Goal: Complete application form: Complete application form

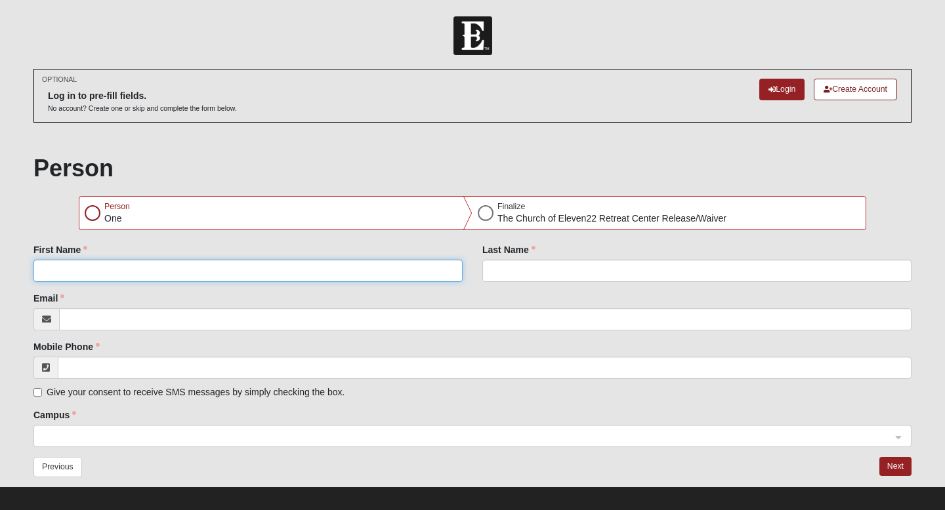
click at [142, 276] on input "First Name" at bounding box center [247, 271] width 429 height 22
type input "[PERSON_NAME]"
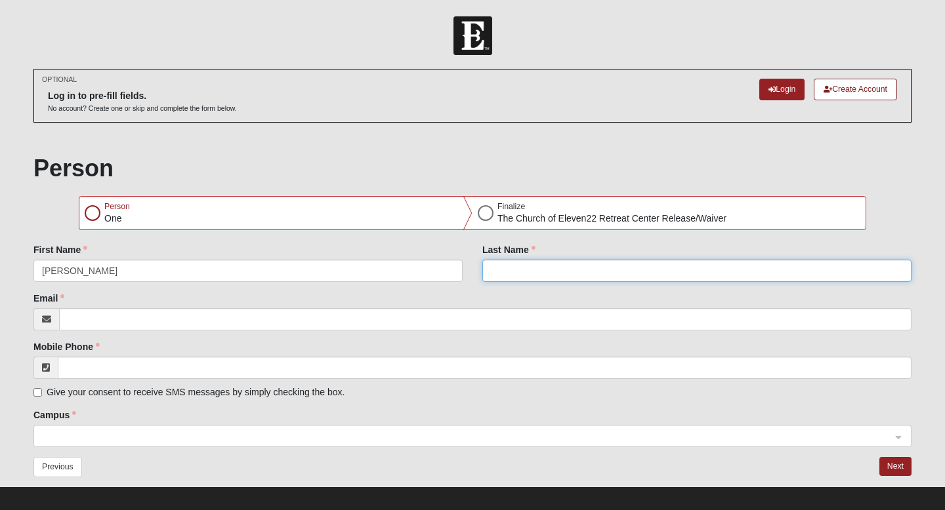
type input "[PERSON_NAME]"
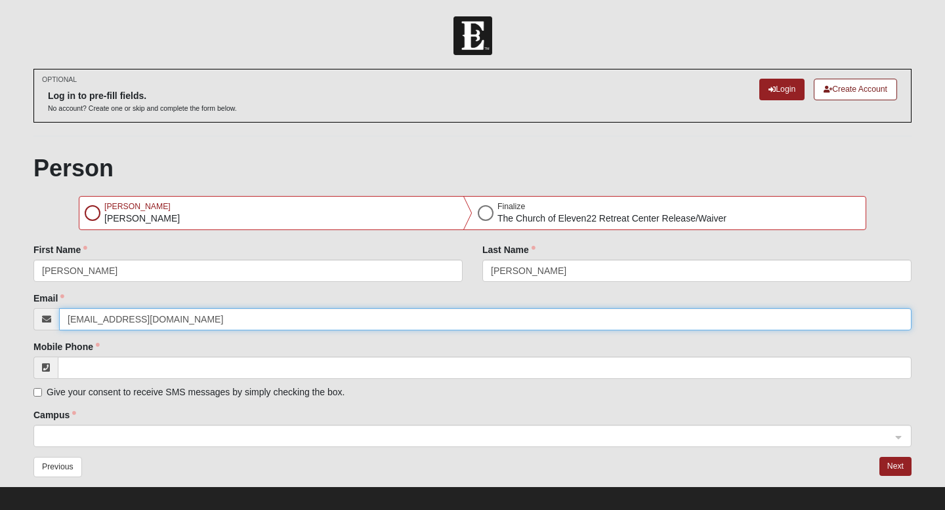
click at [203, 323] on input "[EMAIL_ADDRESS][DOMAIN_NAME]" at bounding box center [485, 319] width 852 height 22
type input "[PERSON_NAME][EMAIL_ADDRESS][PERSON_NAME][DOMAIN_NAME]"
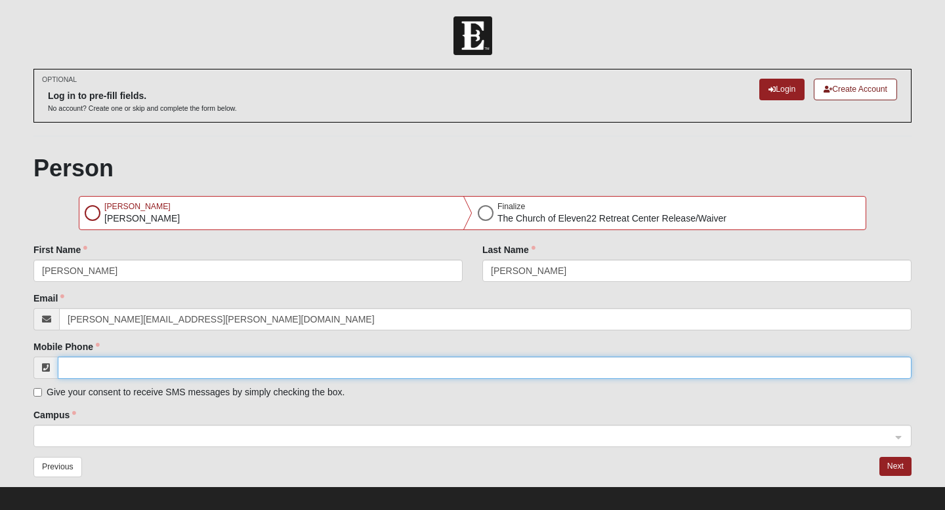
click at [169, 369] on input "Mobile Phone" at bounding box center [484, 368] width 853 height 22
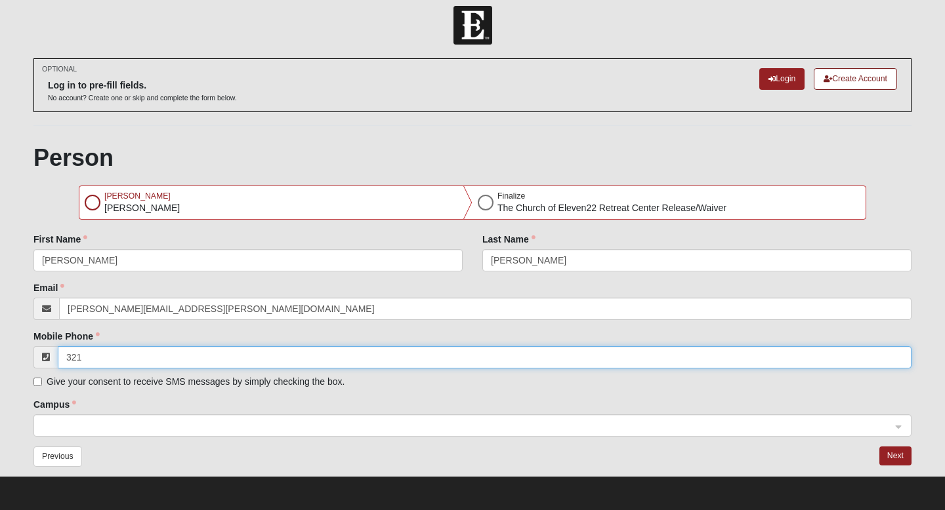
type input "[PHONE_NUMBER]"
click at [133, 428] on span at bounding box center [466, 426] width 849 height 14
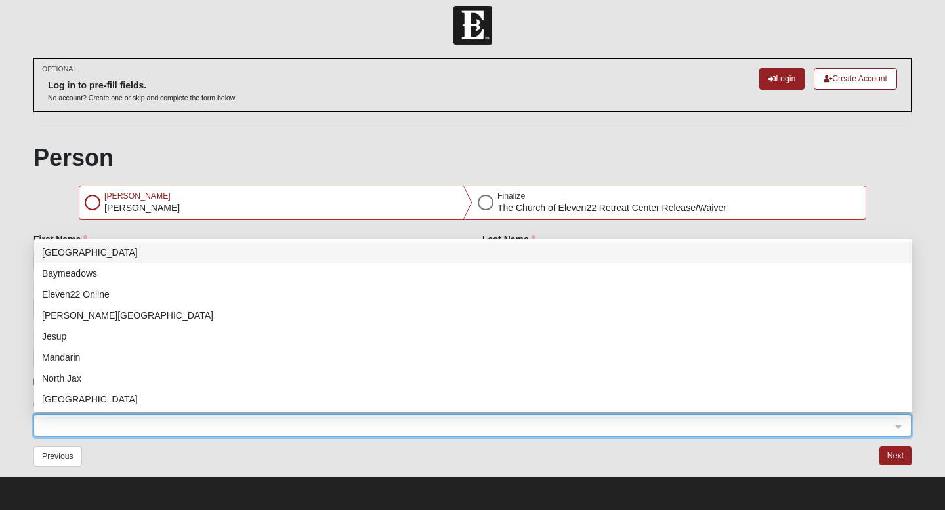
click at [133, 428] on span at bounding box center [466, 426] width 849 height 14
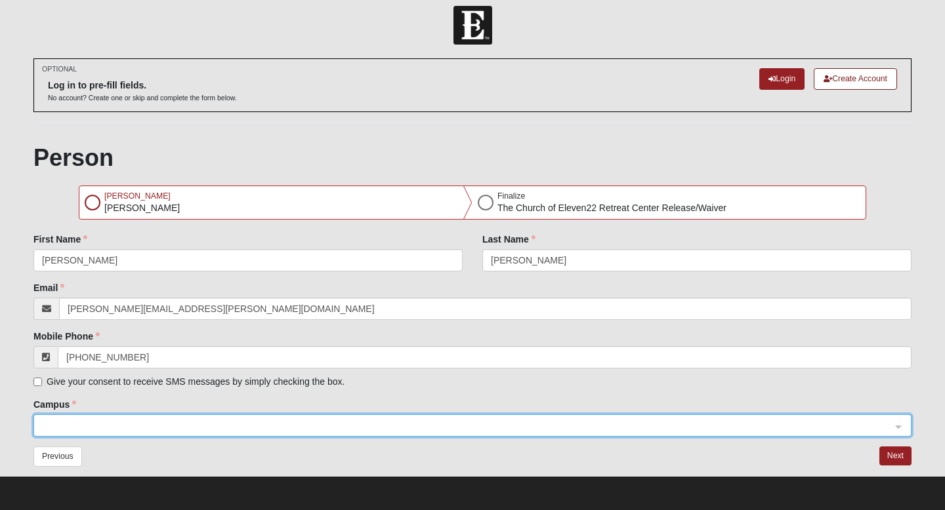
click at [91, 204] on div at bounding box center [93, 203] width 16 height 16
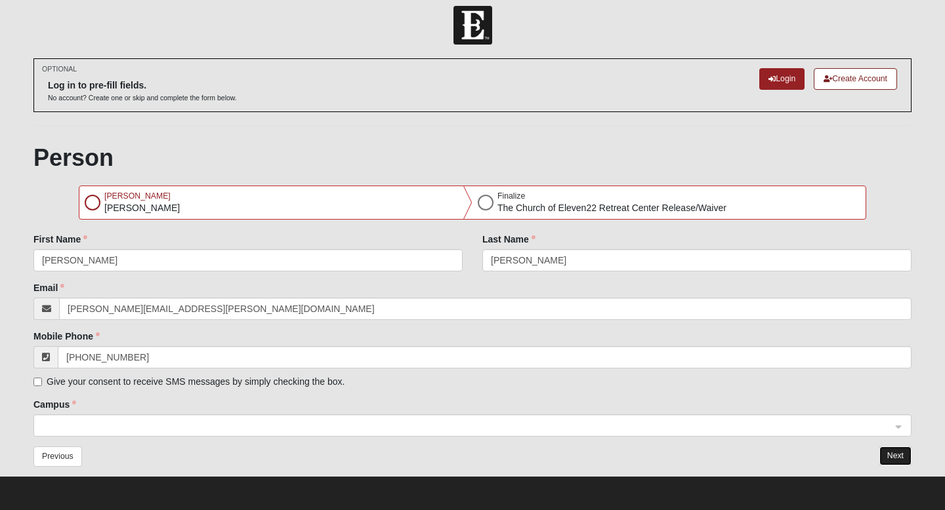
click at [891, 457] on button "Next" at bounding box center [895, 456] width 32 height 19
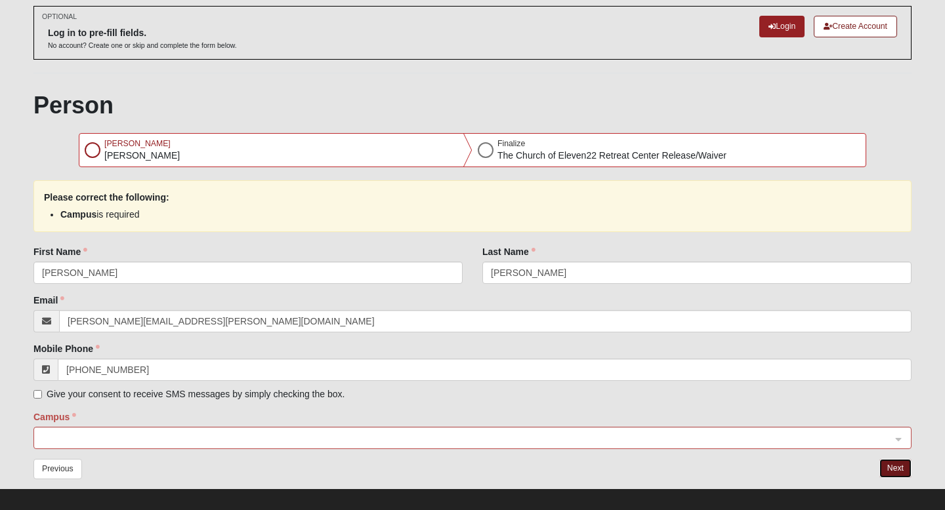
scroll to position [75, 0]
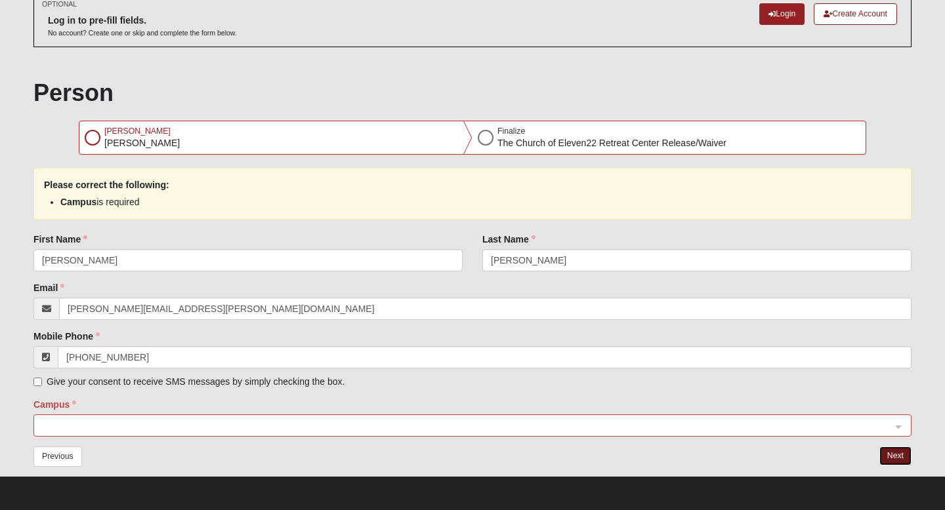
click at [207, 423] on span at bounding box center [466, 426] width 849 height 14
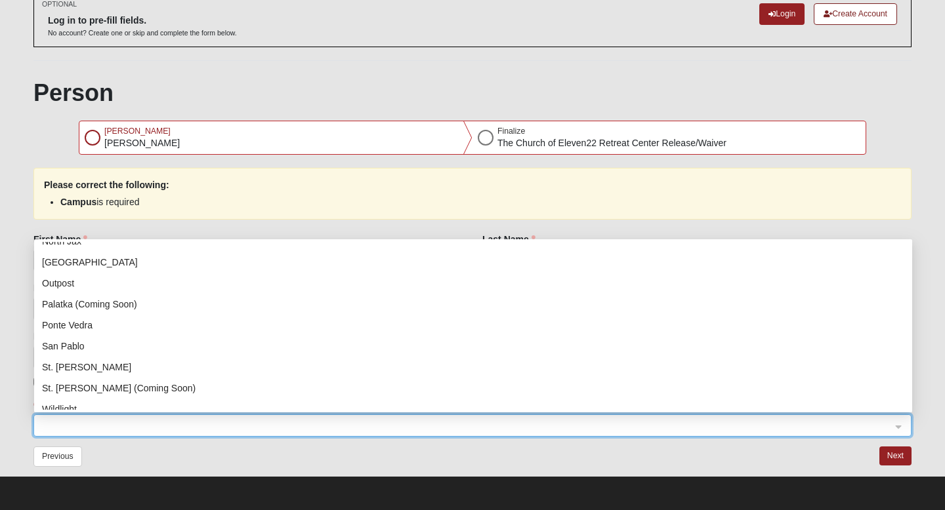
scroll to position [168, 0]
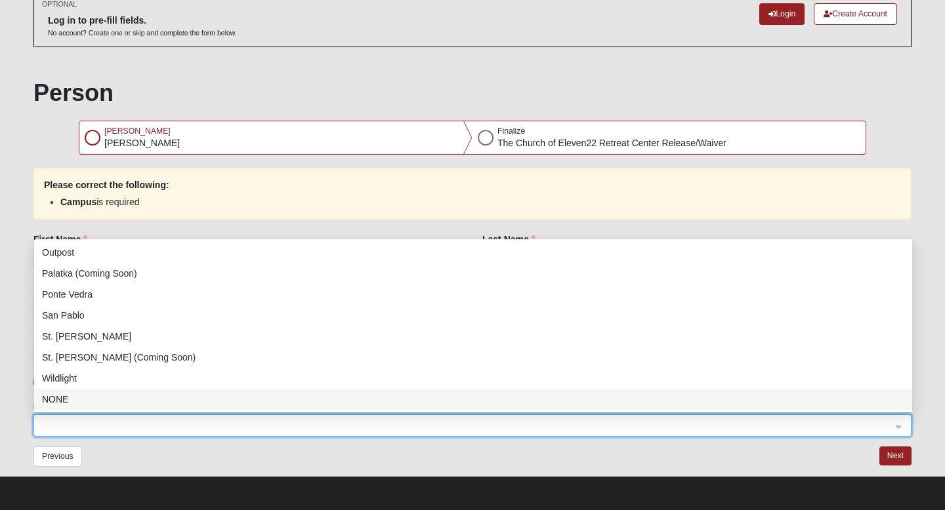
click at [87, 399] on div "NONE" at bounding box center [473, 399] width 862 height 14
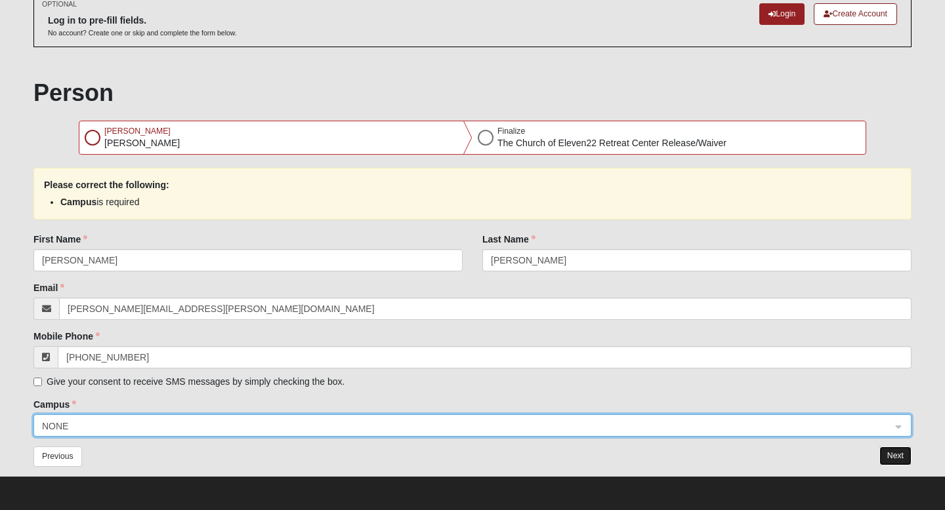
click at [894, 459] on button "Next" at bounding box center [895, 456] width 32 height 19
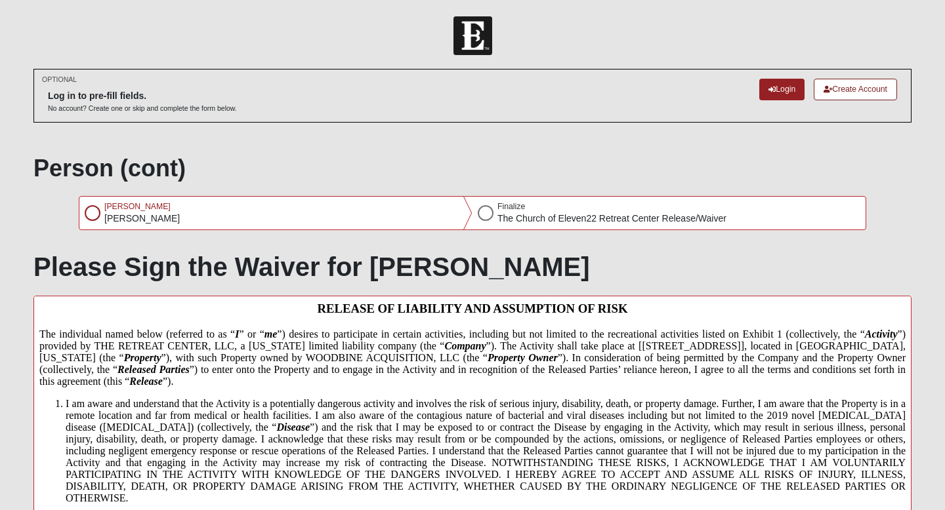
scroll to position [289, 0]
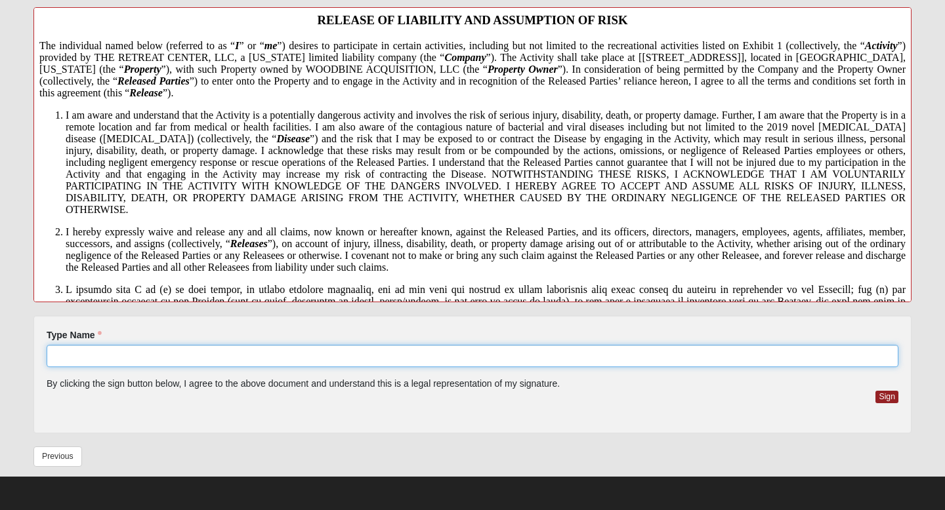
click at [108, 362] on input "Type Name" at bounding box center [473, 356] width 852 height 22
type input "[PERSON_NAME]"
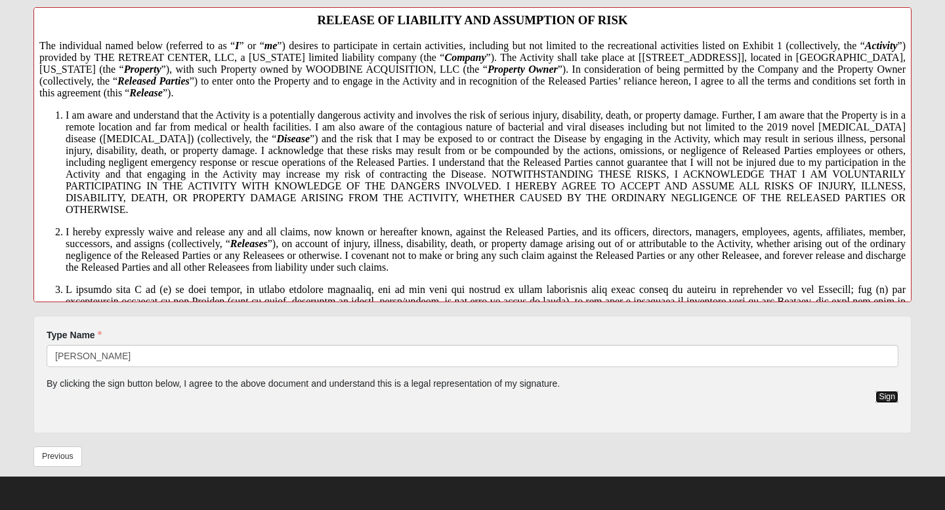
click at [884, 397] on button "Sign" at bounding box center [886, 397] width 23 height 12
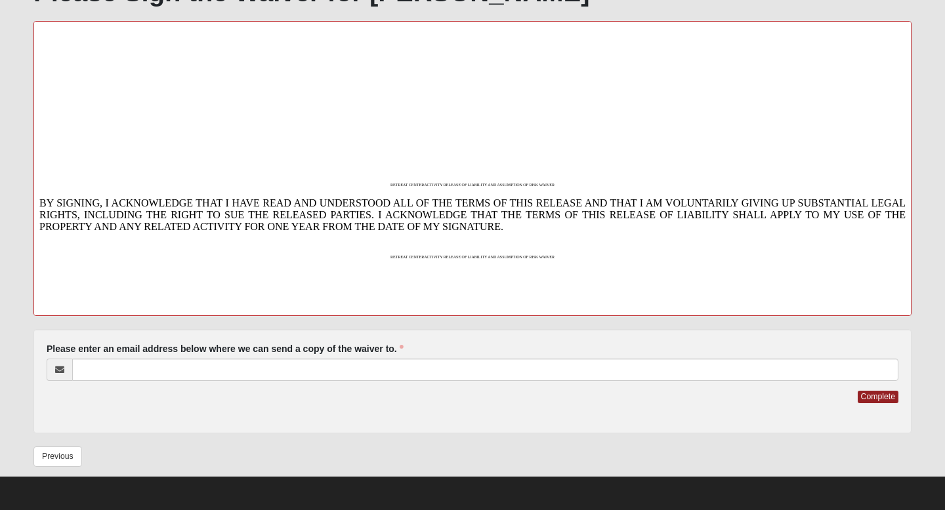
scroll to position [1399, 0]
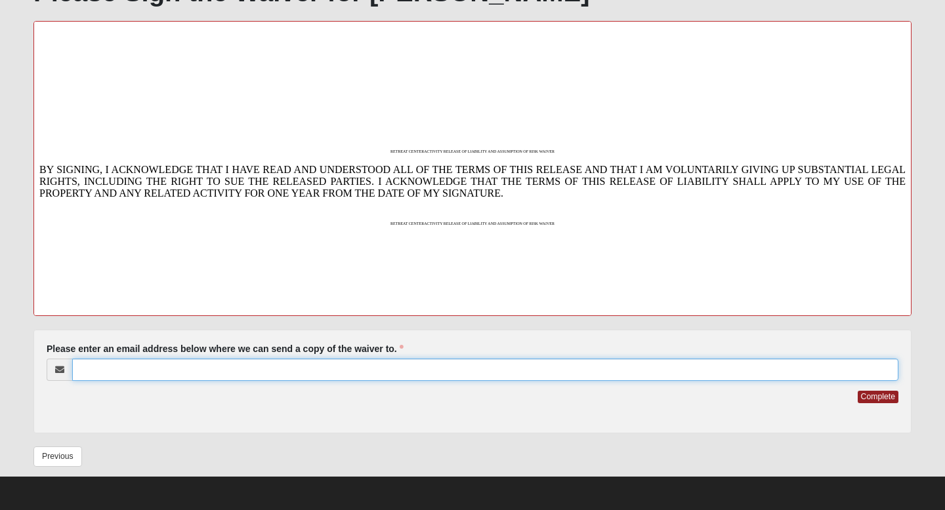
click at [154, 370] on input "Please enter an email address below where we can send a copy of the waiver to." at bounding box center [485, 370] width 826 height 22
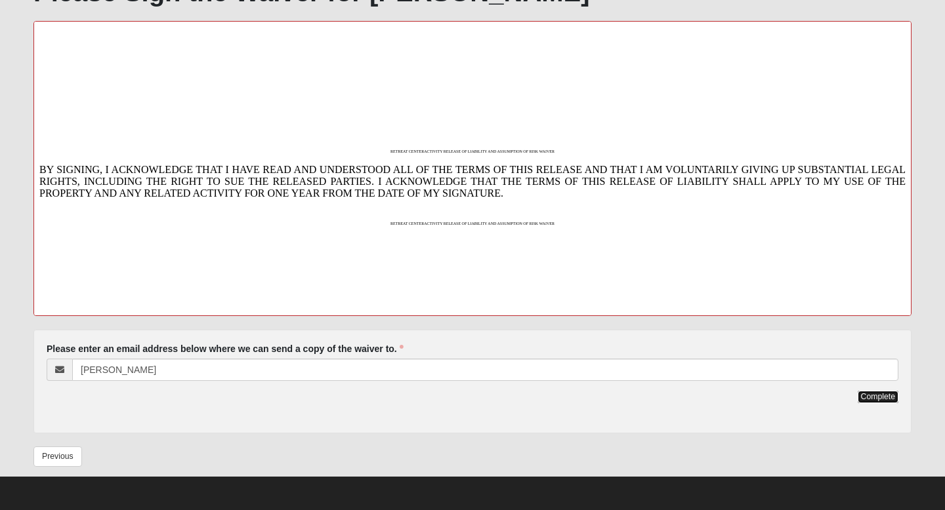
click at [862, 399] on button "Complete" at bounding box center [877, 397] width 41 height 12
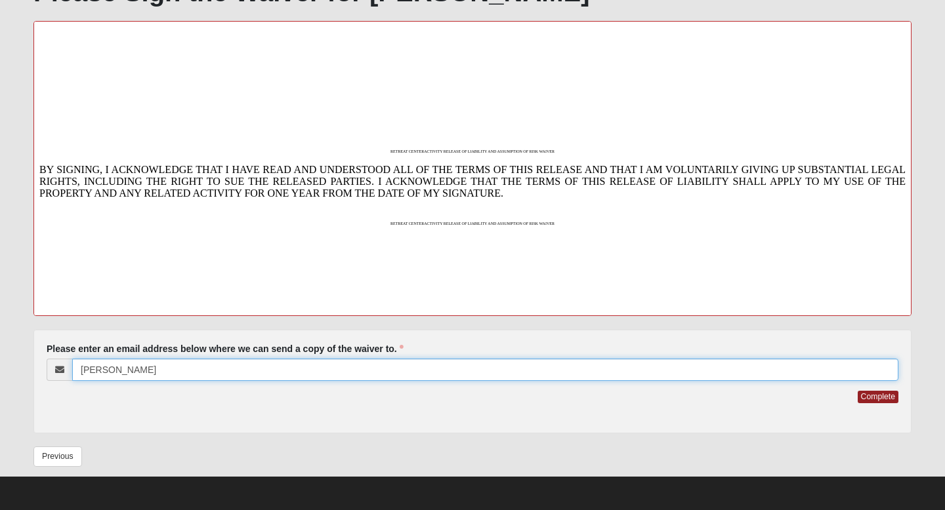
drag, startPoint x: 142, startPoint y: 369, endPoint x: 54, endPoint y: 361, distance: 88.3
click at [54, 361] on div "[PERSON_NAME]" at bounding box center [473, 370] width 852 height 22
type input "[PERSON_NAME][EMAIL_ADDRESS][PERSON_NAME][DOMAIN_NAME]"
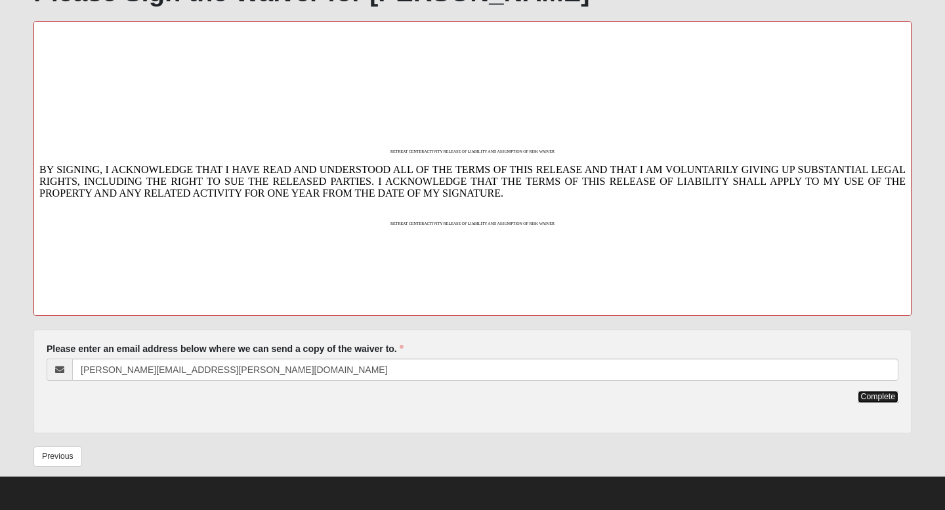
click at [865, 400] on button "Complete" at bounding box center [877, 397] width 41 height 12
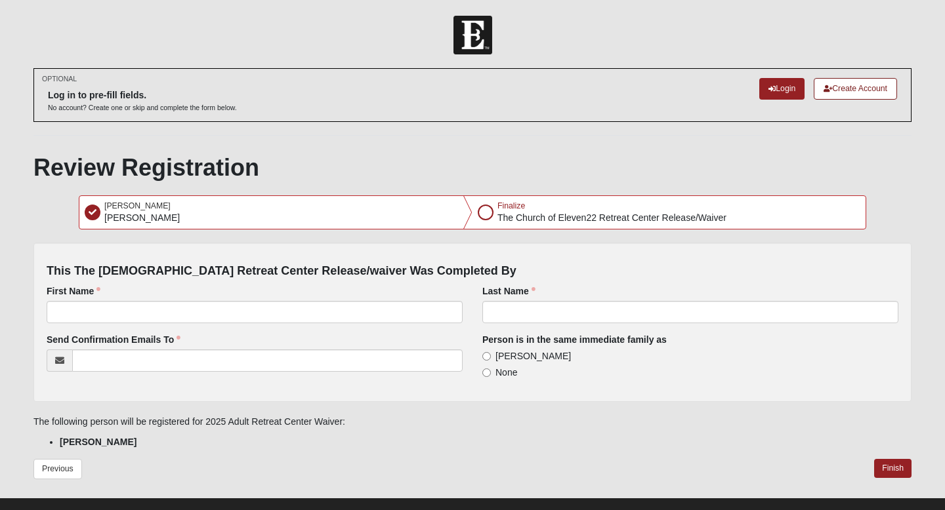
scroll to position [0, 0]
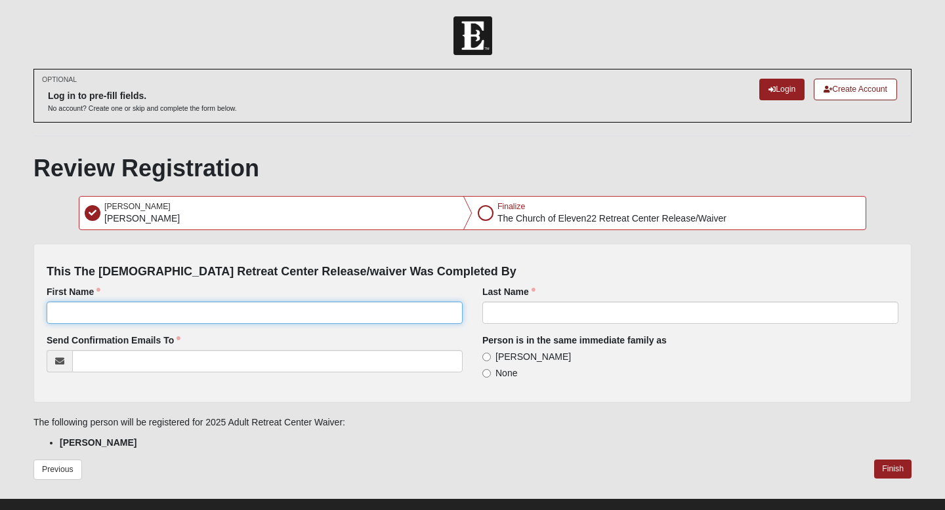
click at [133, 314] on input "First Name" at bounding box center [255, 313] width 416 height 22
type input "[PERSON_NAME]"
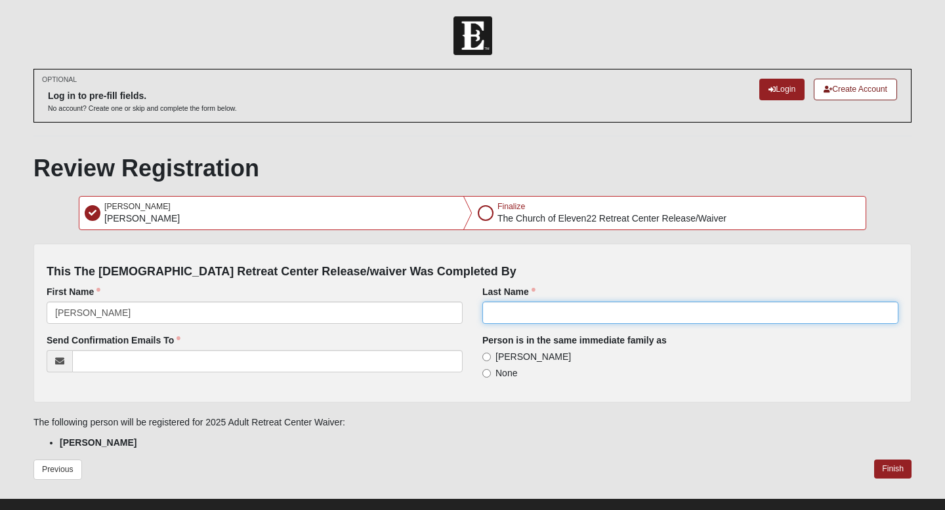
type input "[PERSON_NAME]"
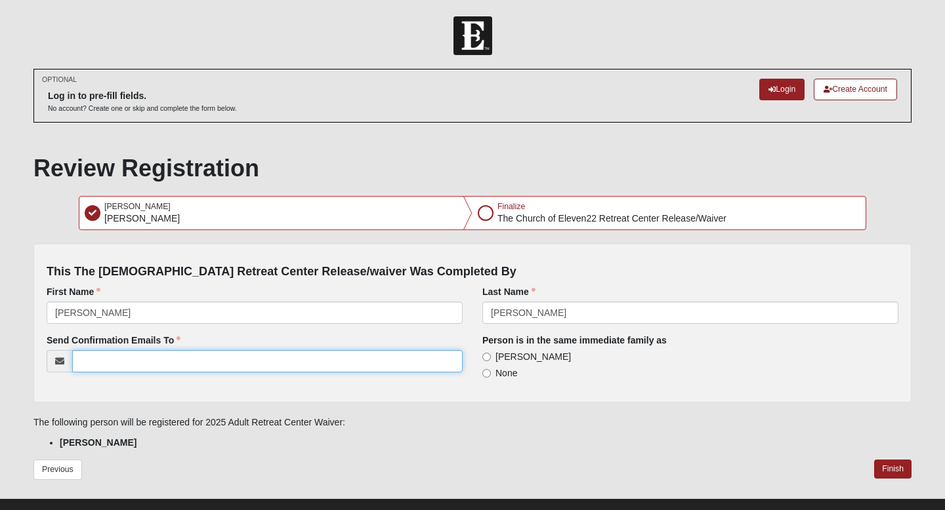
type input "[PERSON_NAME][EMAIL_ADDRESS][PERSON_NAME][DOMAIN_NAME]"
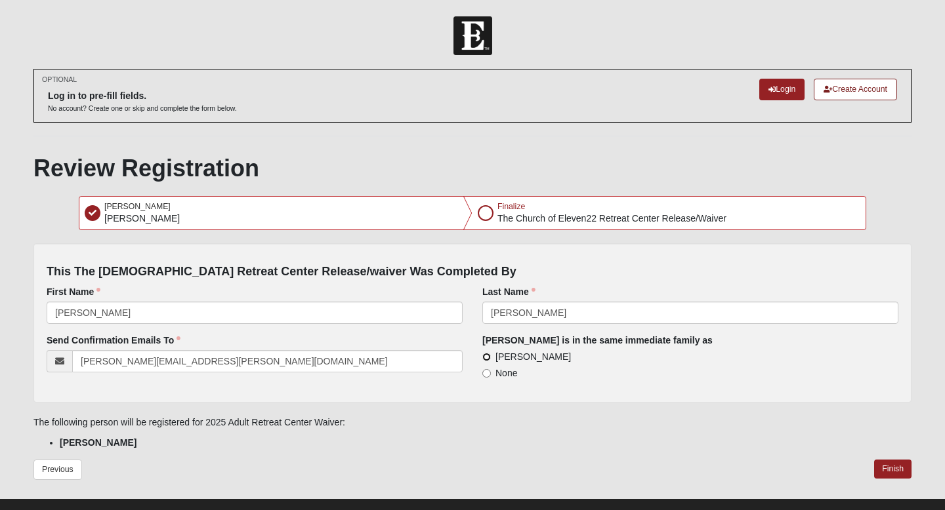
click at [487, 358] on input "[PERSON_NAME]" at bounding box center [486, 357] width 9 height 9
radio input "true"
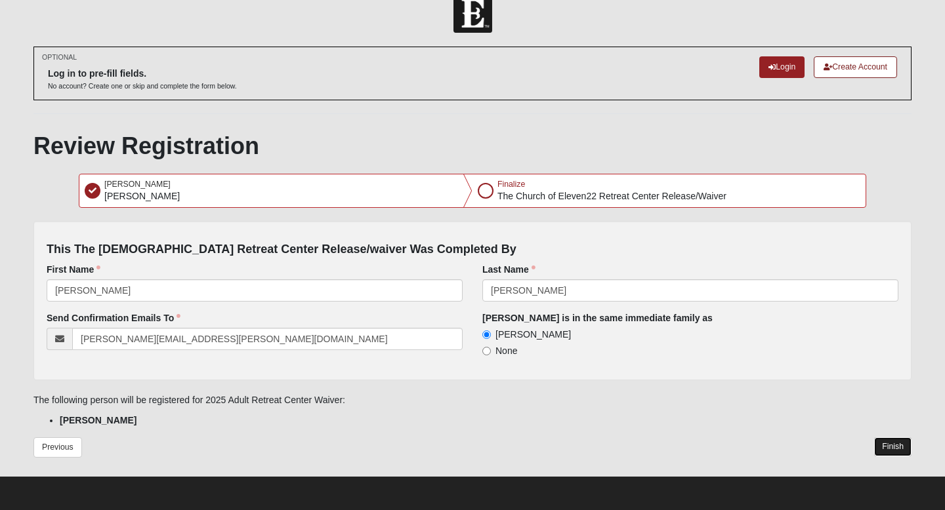
click at [889, 445] on button "Finish" at bounding box center [892, 447] width 37 height 19
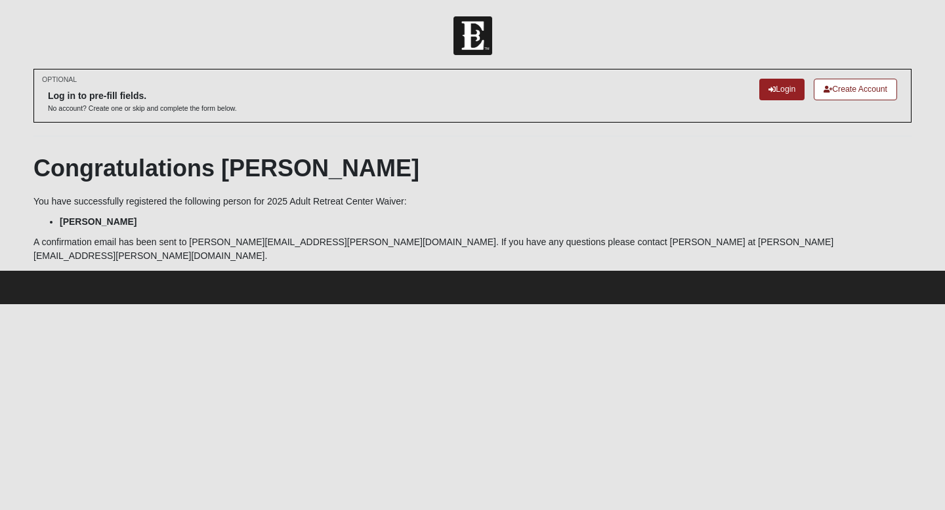
scroll to position [0, 0]
click at [502, 243] on p "A confirmation email has been sent to [PERSON_NAME][EMAIL_ADDRESS][PERSON_NAME]…" at bounding box center [472, 250] width 878 height 28
